Goal: Task Accomplishment & Management: Manage account settings

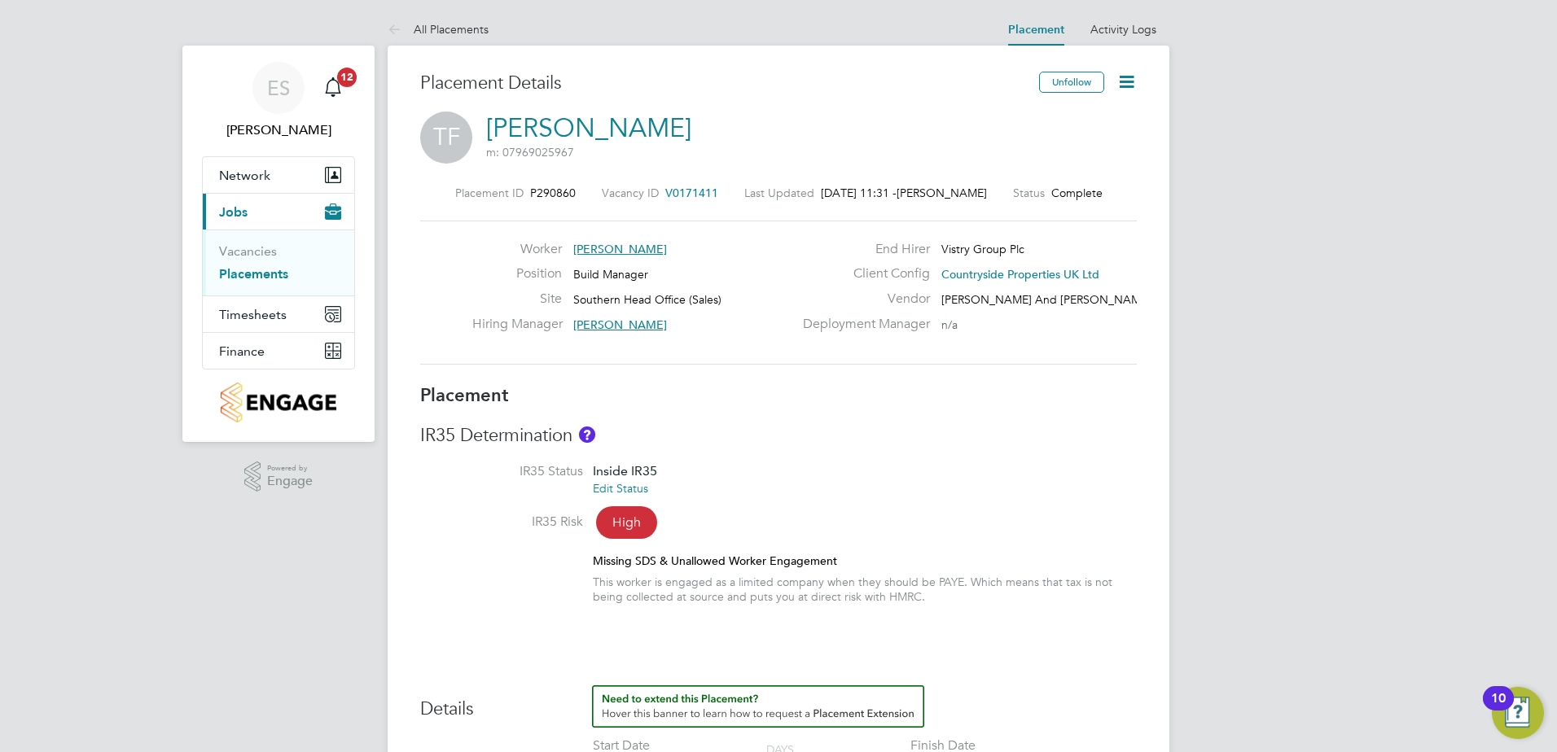
click at [1130, 77] on icon at bounding box center [1126, 82] width 20 height 20
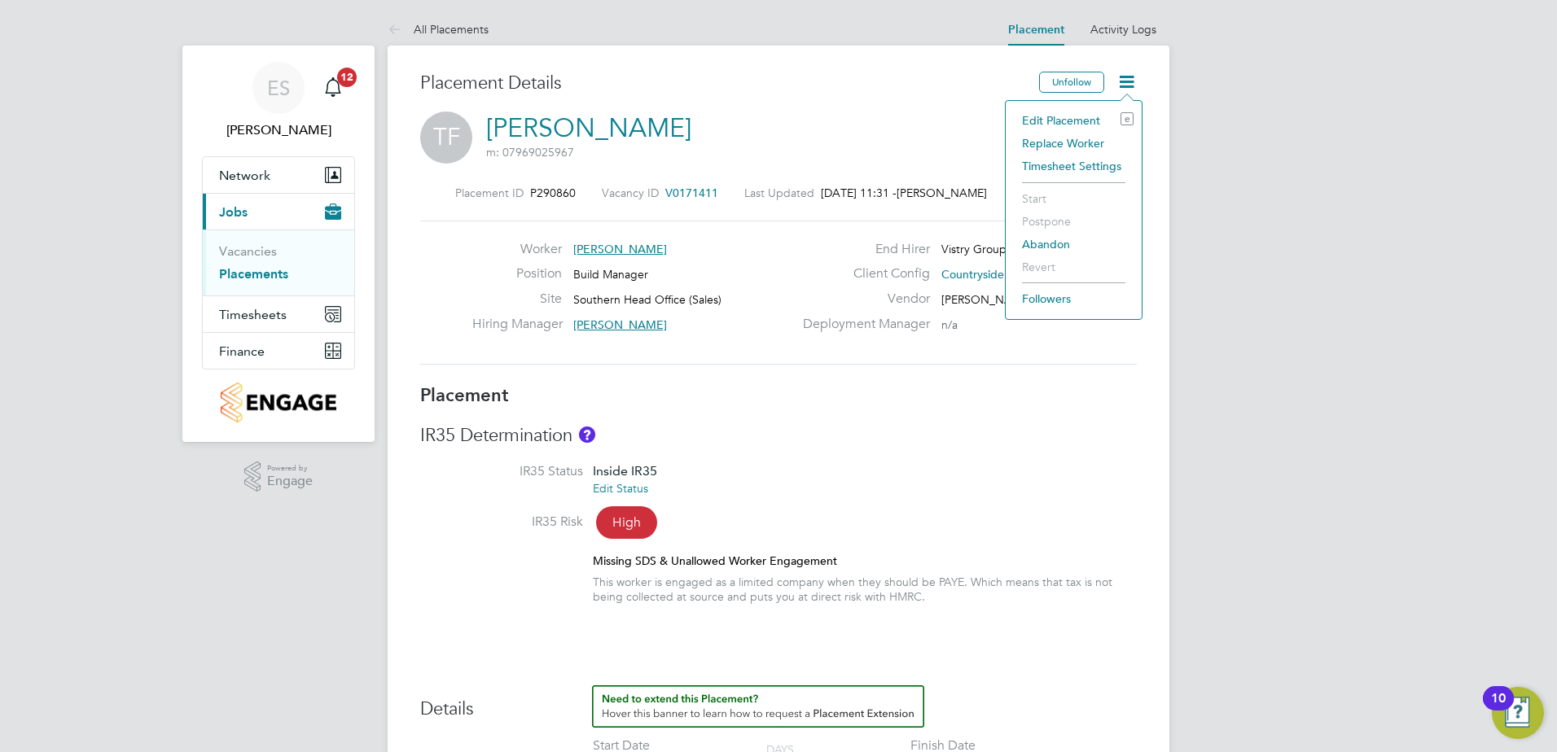
click at [1084, 120] on li "Edit Placement e" at bounding box center [1074, 120] width 120 height 23
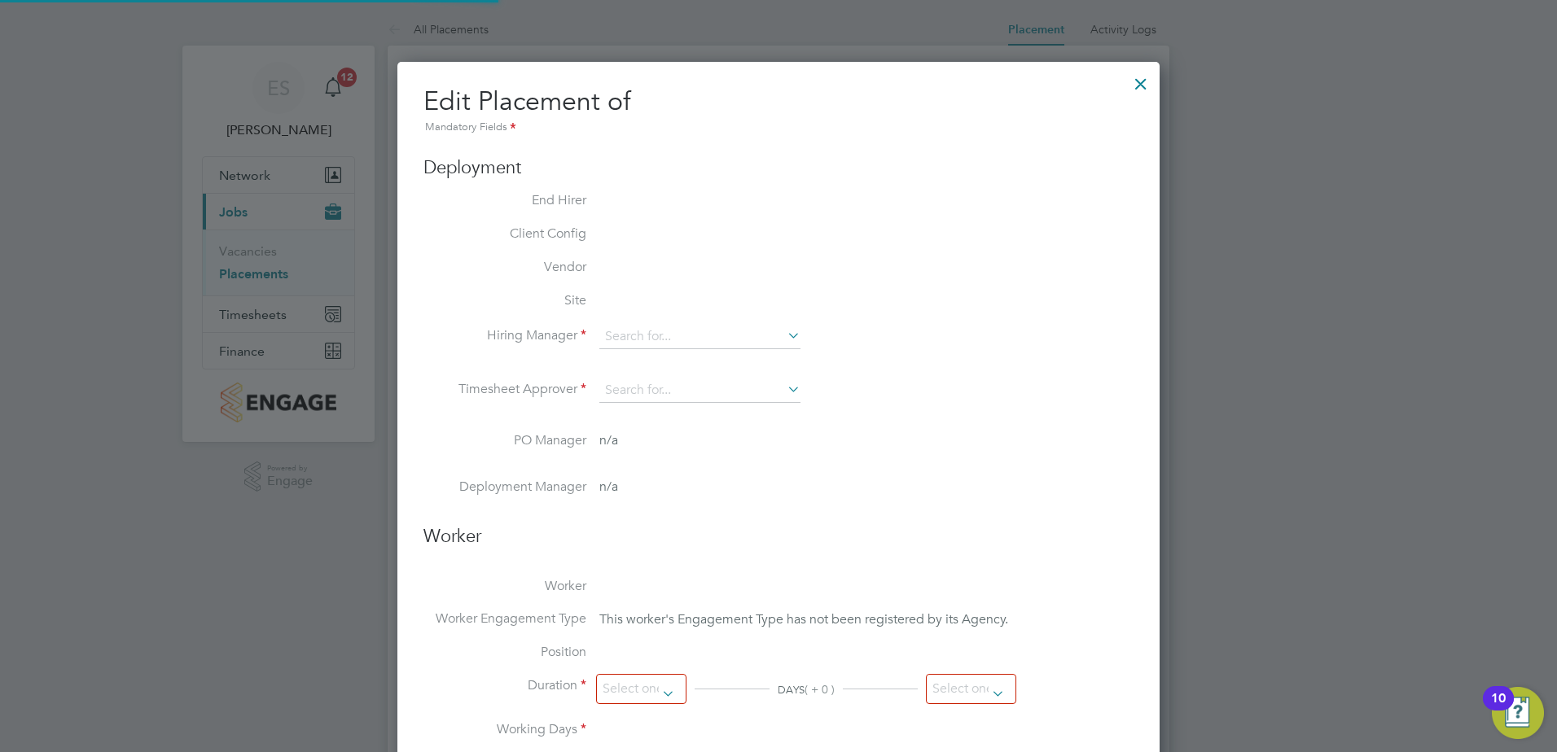
type input "[PERSON_NAME]"
type input "[DATE]"
type input "08:00"
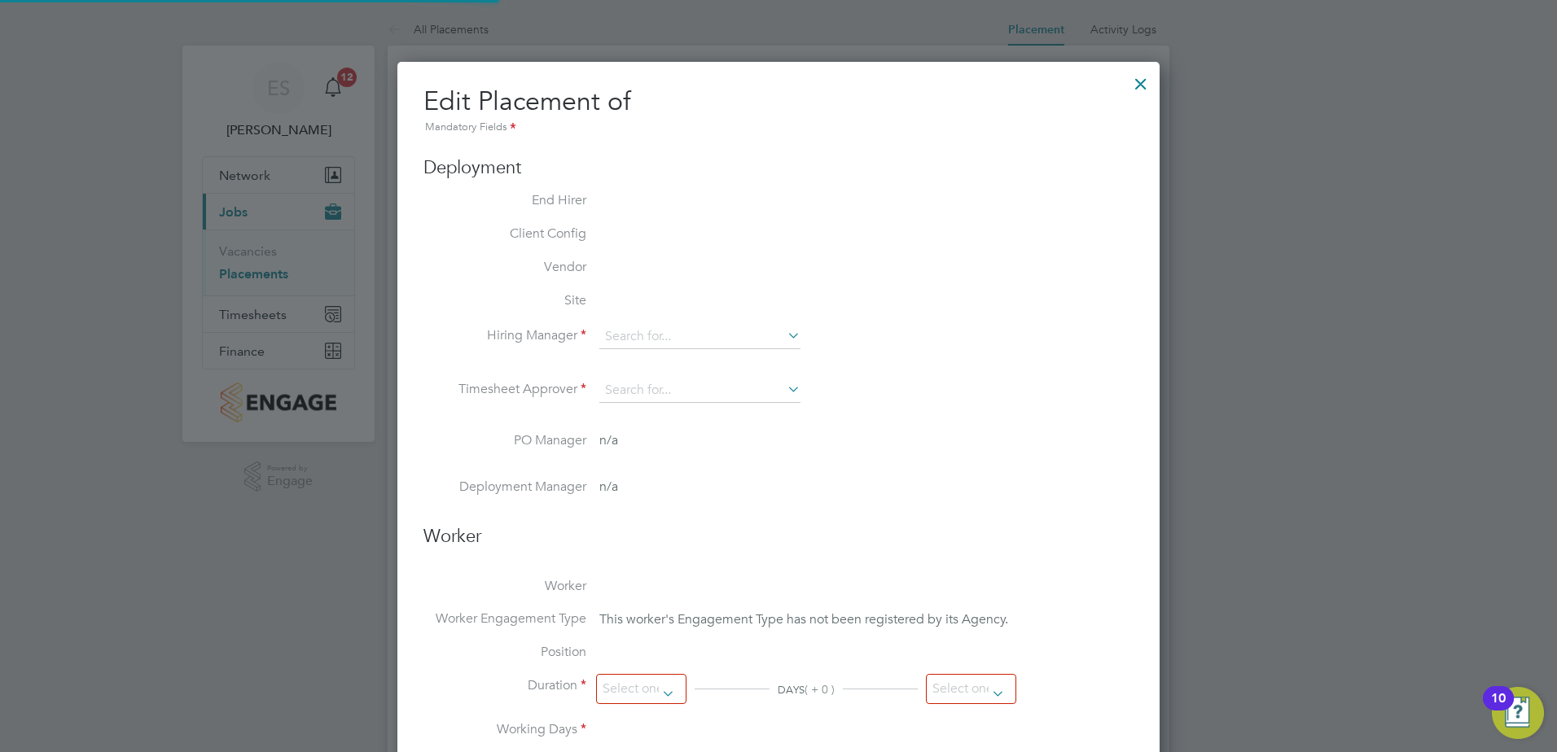
type input "17:00"
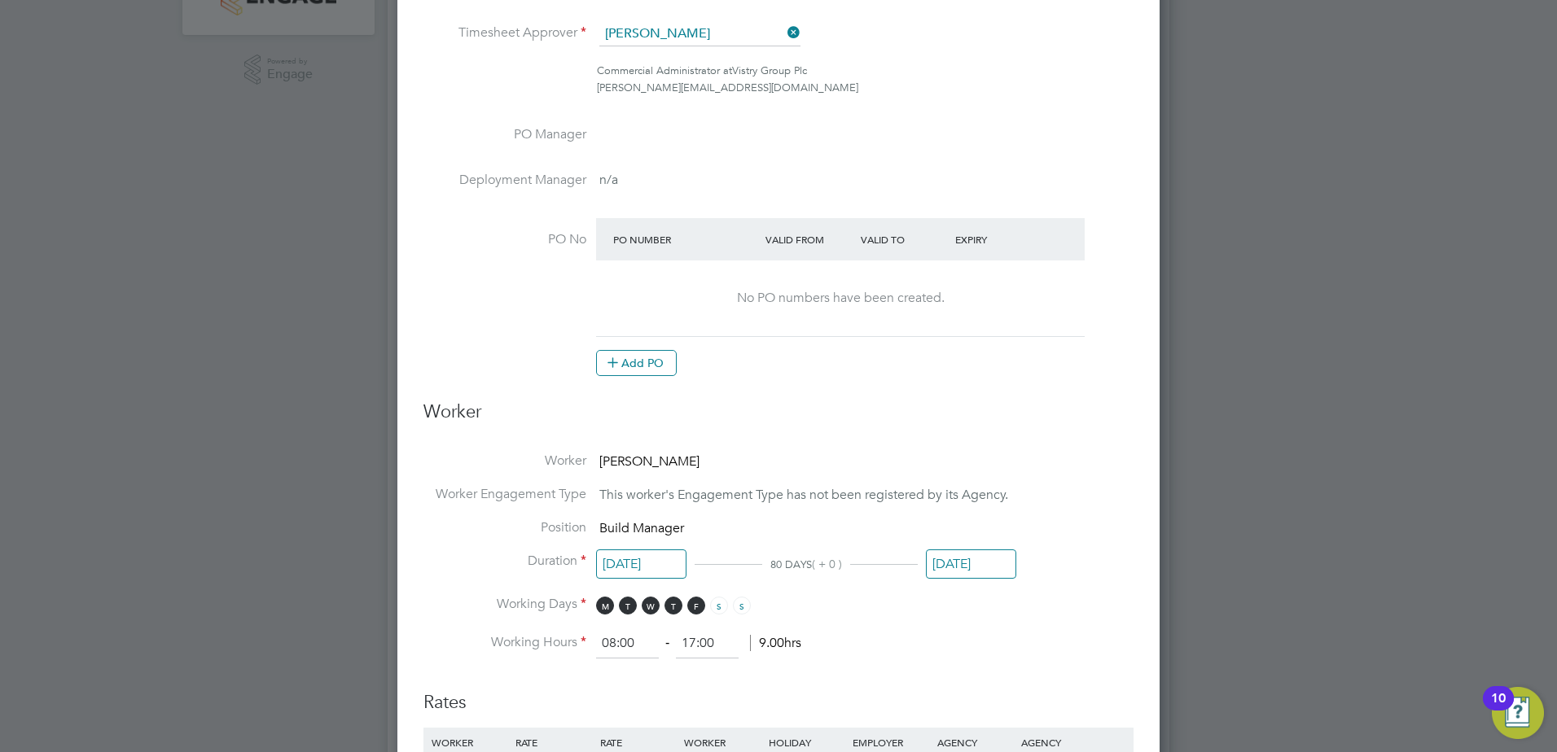
click at [963, 567] on input "[DATE]" at bounding box center [971, 565] width 90 height 30
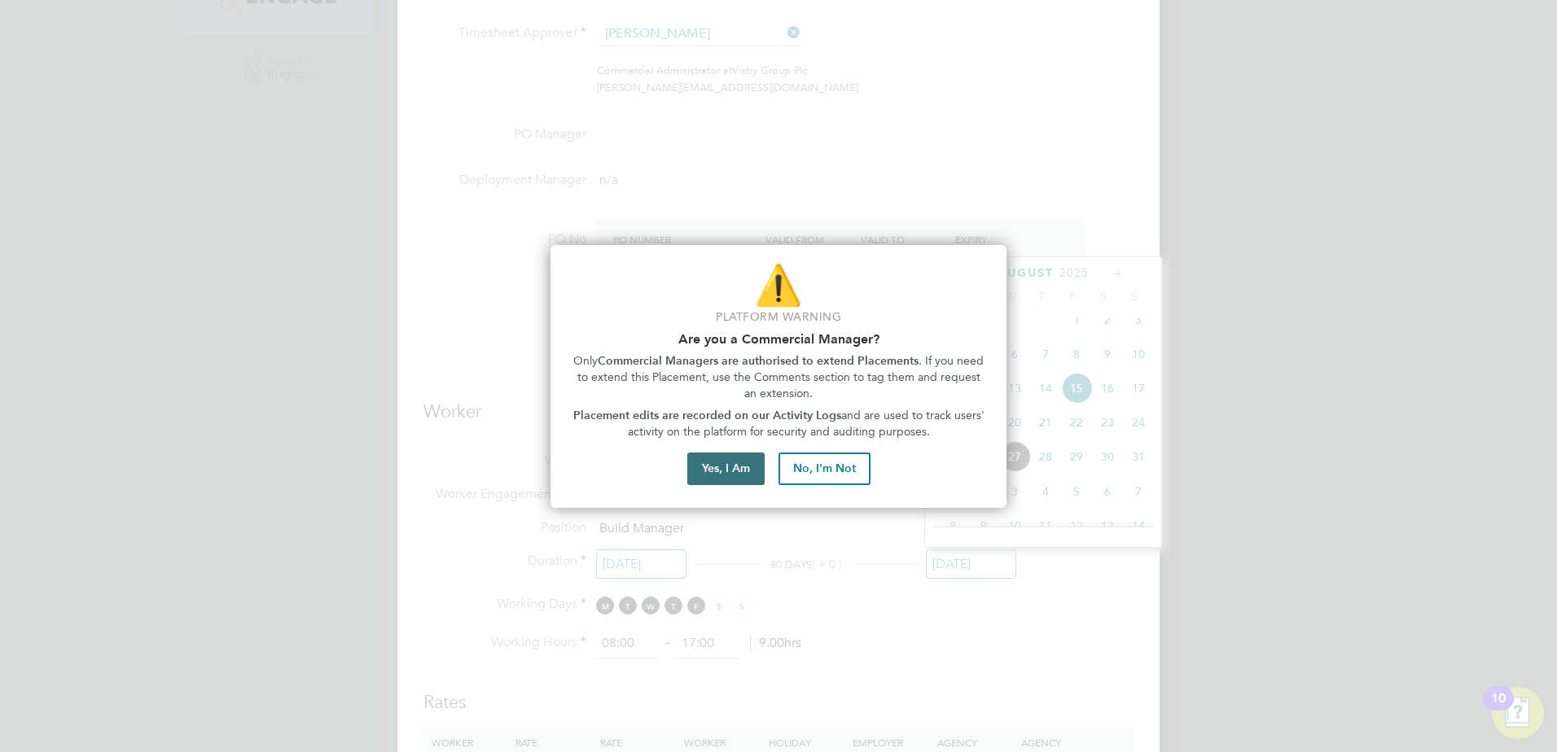
click at [723, 469] on button "Yes, I Am" at bounding box center [725, 469] width 77 height 33
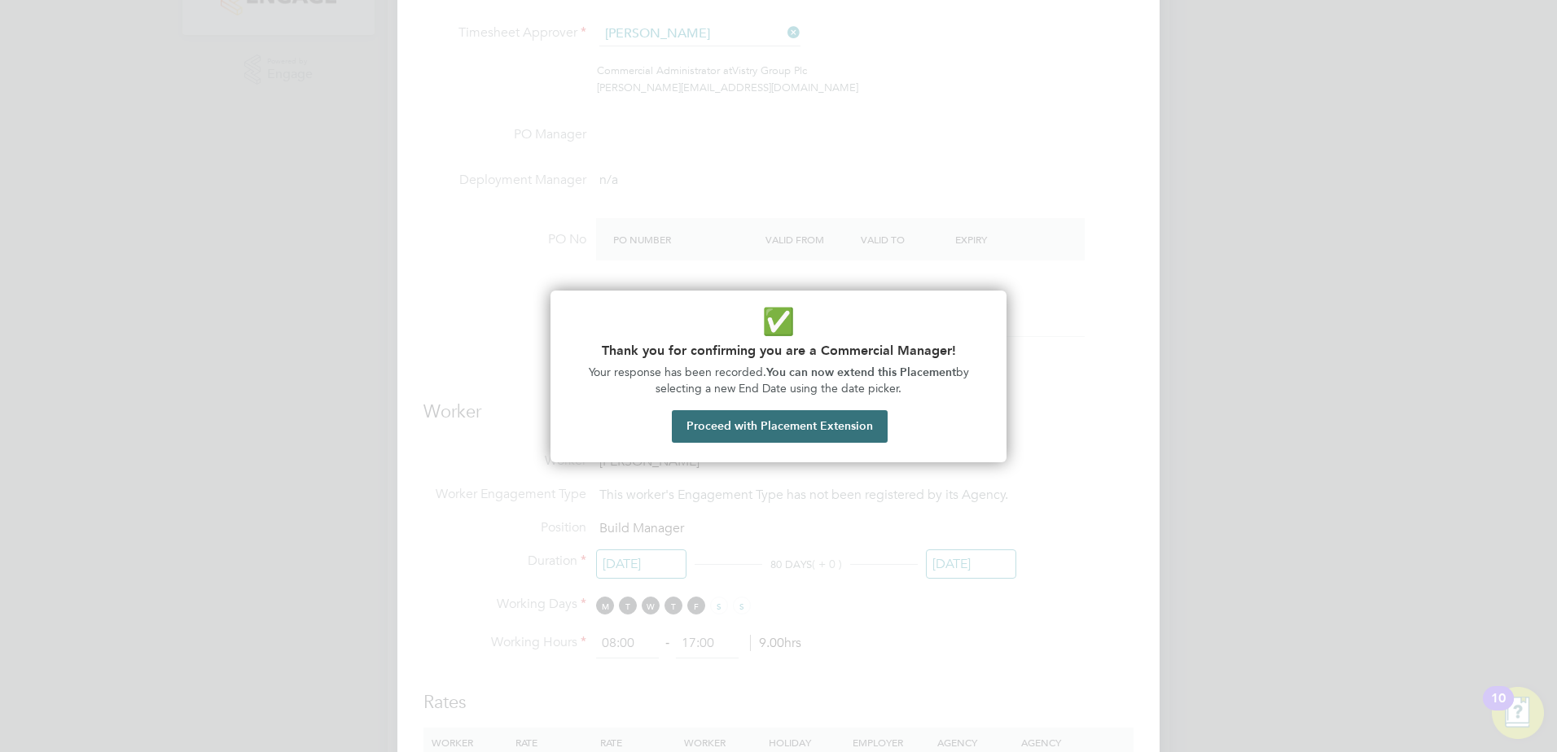
click at [825, 436] on button "Proceed with Placement Extension" at bounding box center [780, 426] width 216 height 33
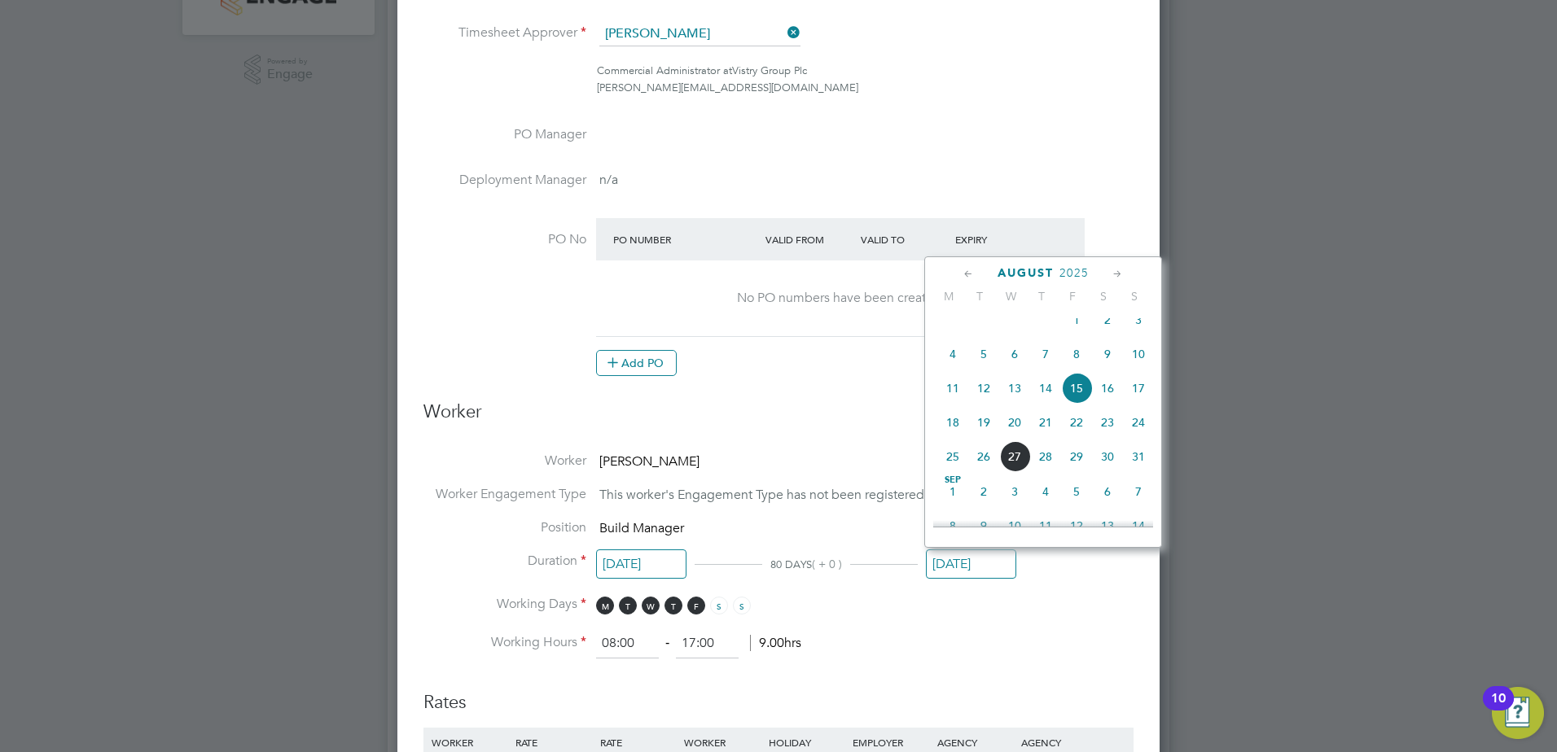
click at [1115, 277] on icon at bounding box center [1117, 274] width 15 height 18
click at [986, 469] on span "30" at bounding box center [983, 453] width 31 height 31
type input "[DATE]"
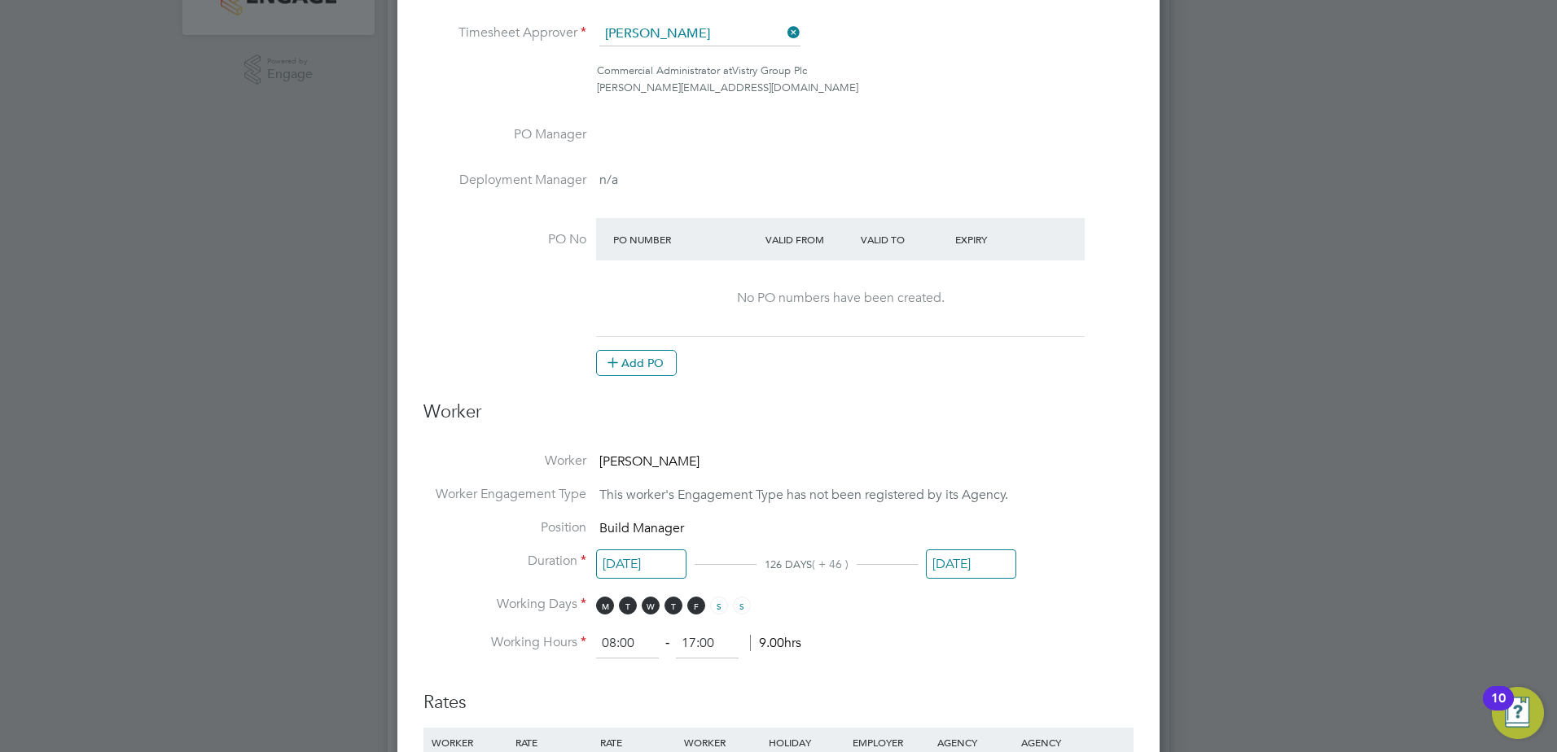
click at [1031, 598] on li "Working Days M T W T F S S" at bounding box center [778, 612] width 710 height 33
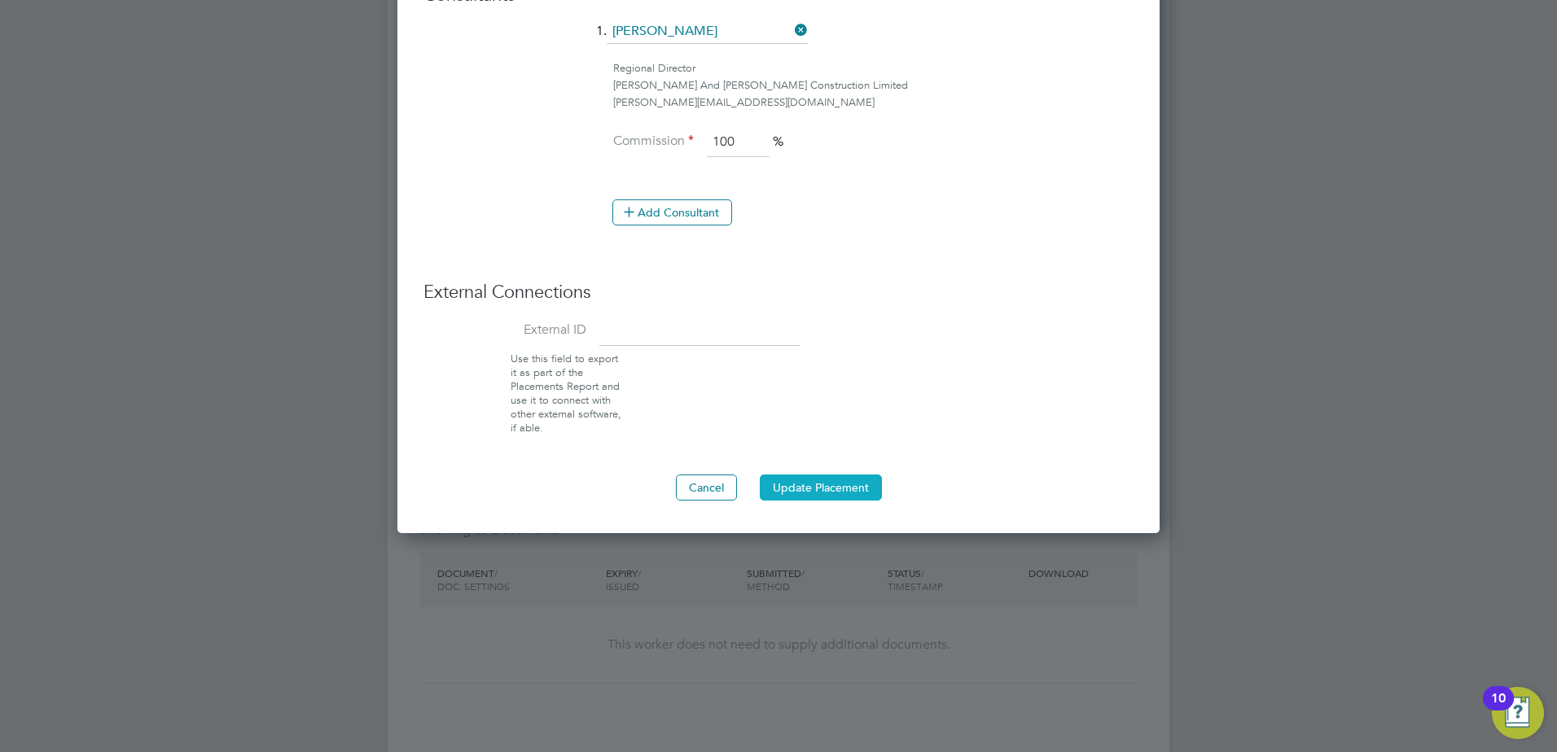
click at [823, 493] on button "Update Placement" at bounding box center [821, 488] width 122 height 26
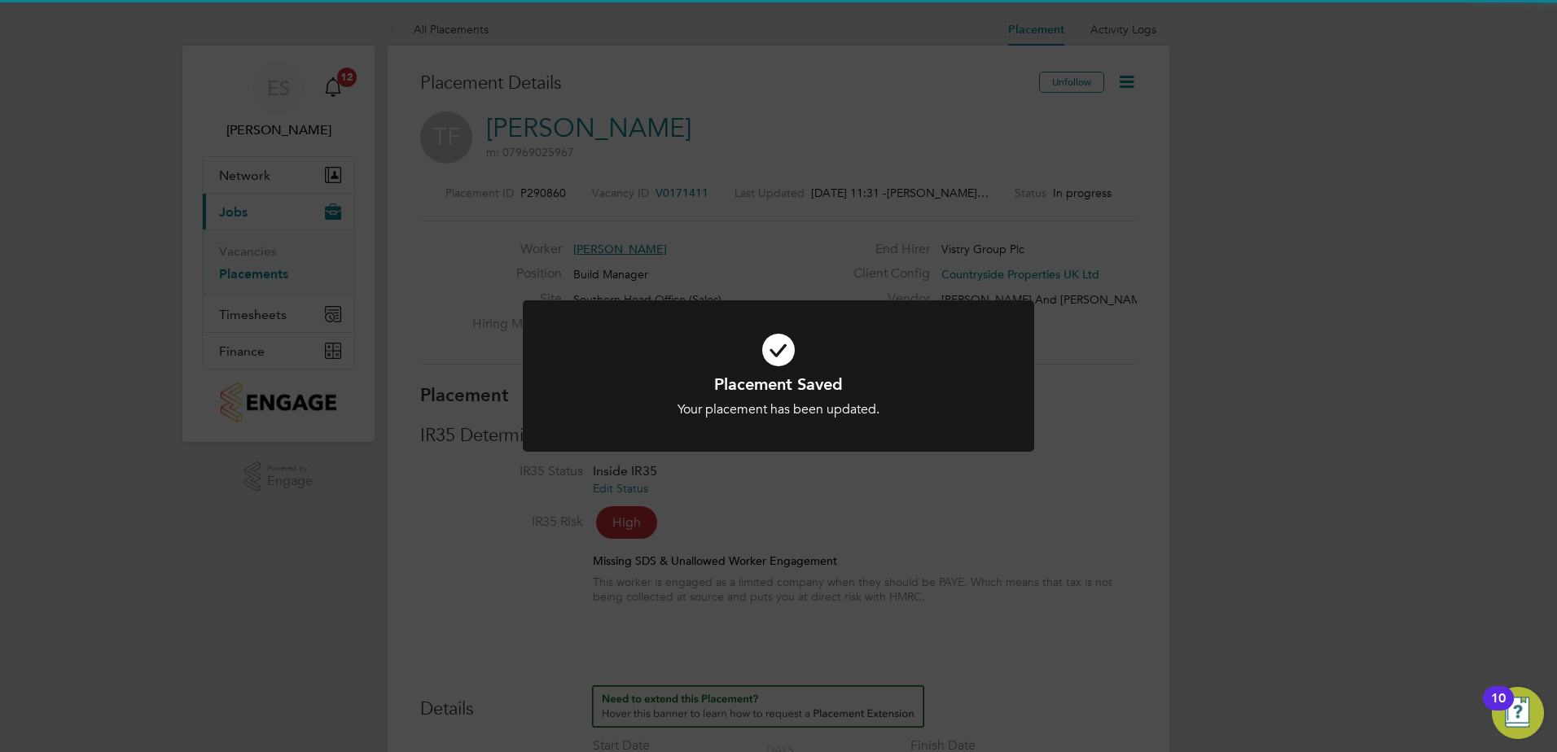
click at [1173, 519] on div "Placement Saved Your placement has been updated. Cancel Okay" at bounding box center [778, 376] width 1557 height 752
